Goal: Task Accomplishment & Management: Manage account settings

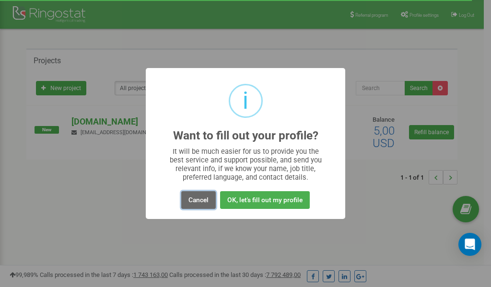
click at [196, 200] on button "Cancel" at bounding box center [198, 200] width 35 height 18
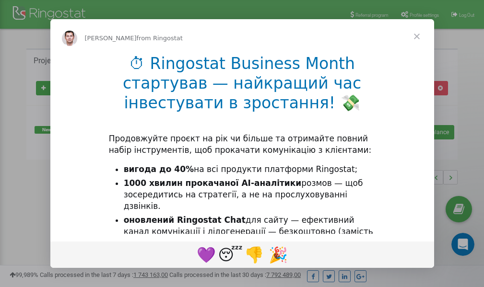
click at [413, 9] on div "Intercom messenger" at bounding box center [242, 143] width 484 height 287
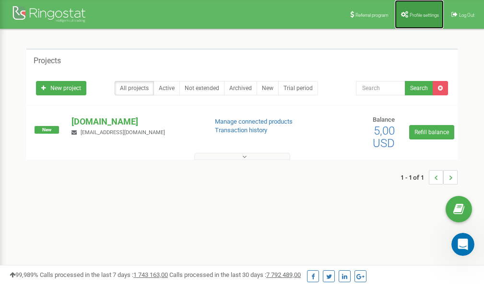
click at [423, 11] on link "Profile settings" at bounding box center [419, 14] width 49 height 29
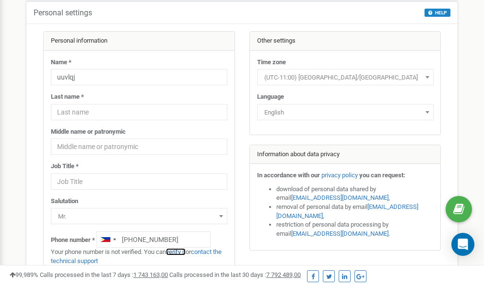
click at [181, 253] on link "verify it" at bounding box center [176, 252] width 20 height 7
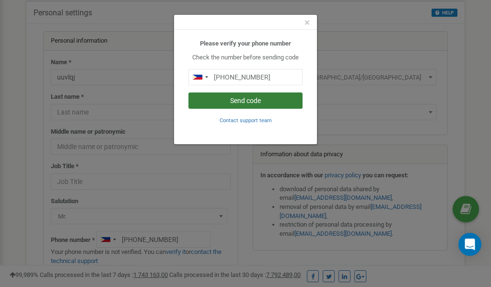
click at [251, 99] on button "Send code" at bounding box center [246, 101] width 114 height 16
